Goal: Task Accomplishment & Management: Manage account settings

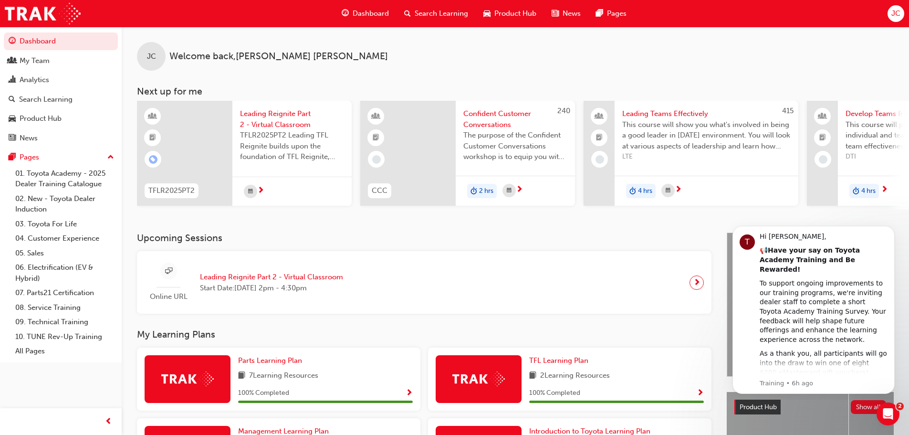
click at [891, 16] on span "JC" at bounding box center [895, 13] width 9 height 11
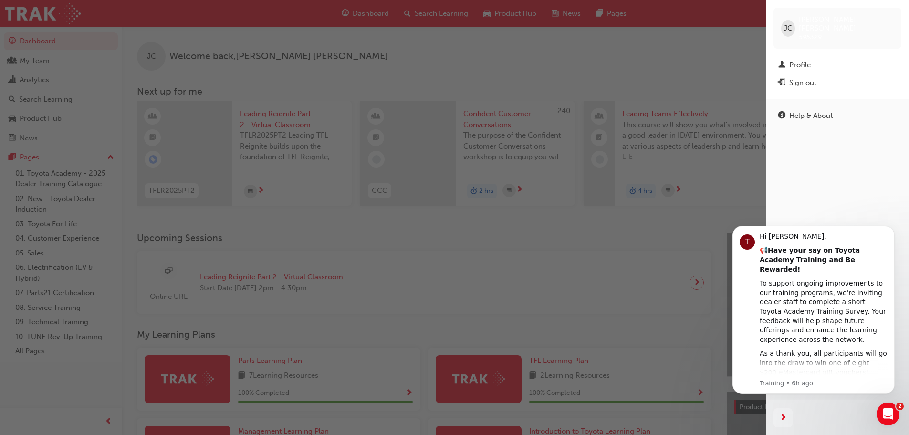
click at [804, 33] on span "595329" at bounding box center [809, 37] width 23 height 8
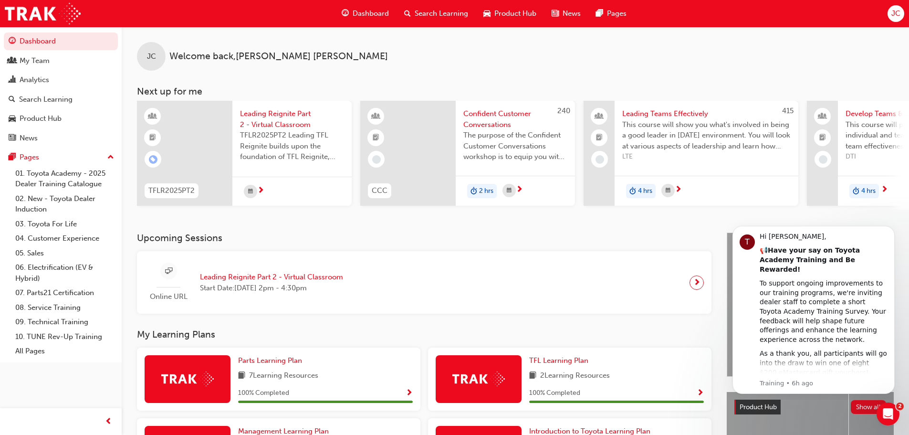
click at [890, 8] on div "JC" at bounding box center [895, 13] width 17 height 17
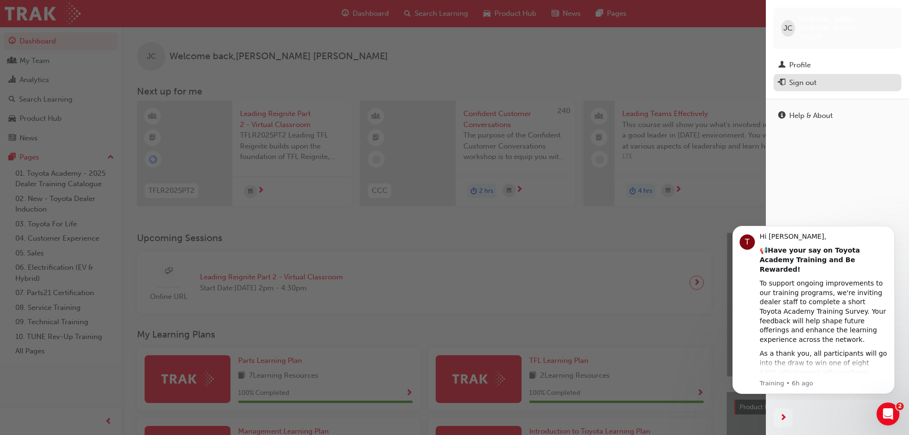
click at [813, 78] on div "Sign out" at bounding box center [802, 82] width 27 height 11
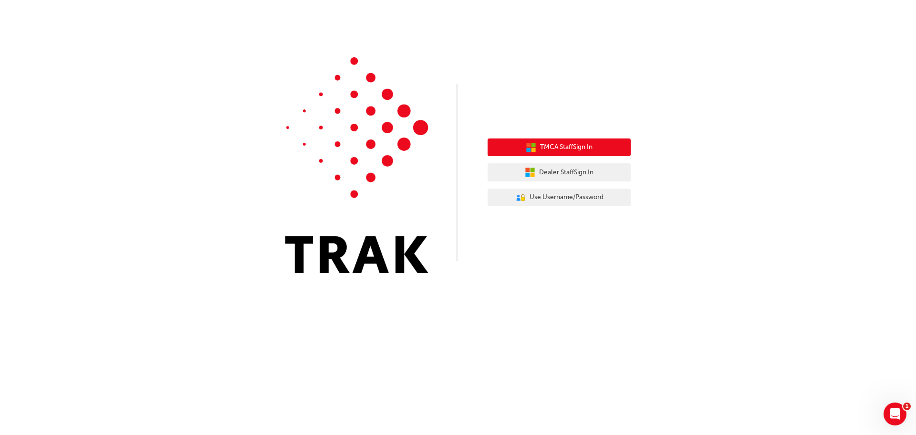
click at [580, 148] on span "TMCA Staff Sign In" at bounding box center [566, 147] width 52 height 11
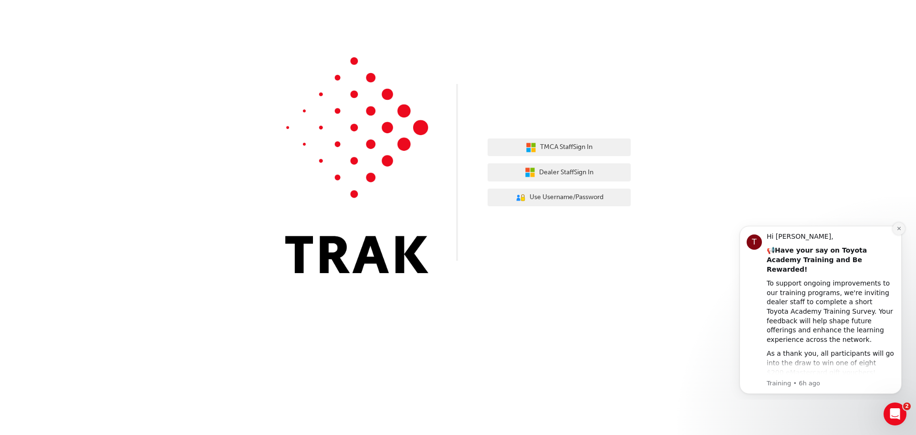
click at [901, 228] on icon "Dismiss notification" at bounding box center [898, 228] width 5 height 5
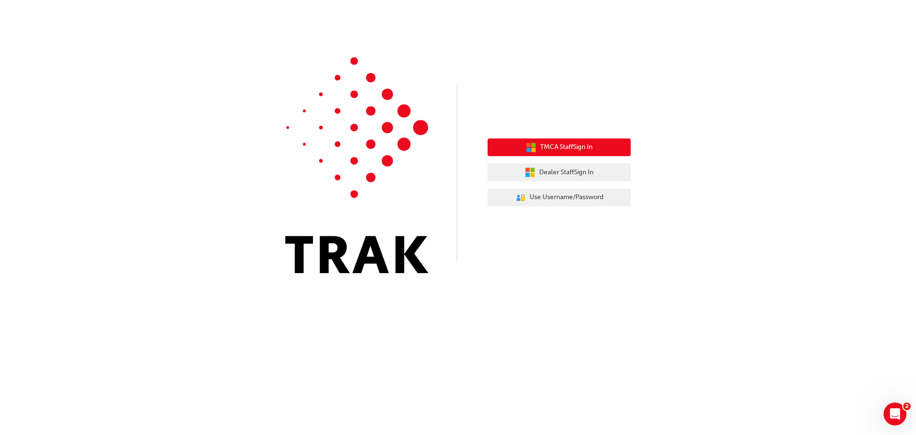
click at [554, 152] on span "TMCA Staff Sign In" at bounding box center [566, 147] width 52 height 11
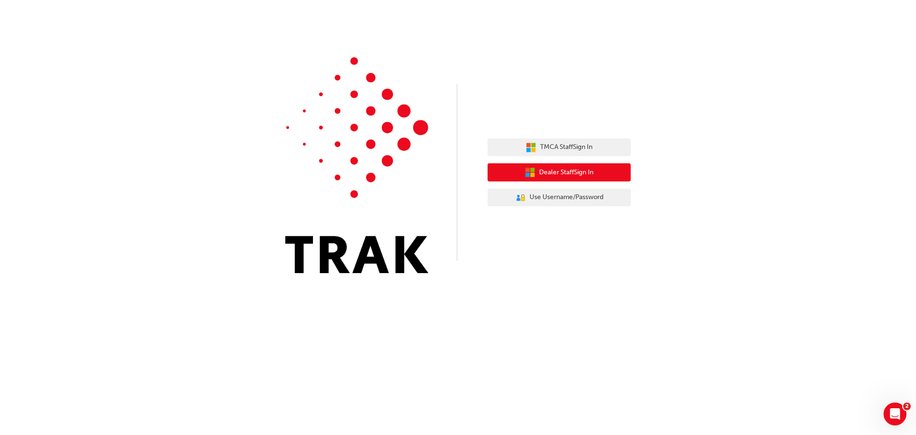
click at [559, 176] on span "Dealer Staff Sign In" at bounding box center [566, 172] width 54 height 11
